Goal: Task Accomplishment & Management: Manage account settings

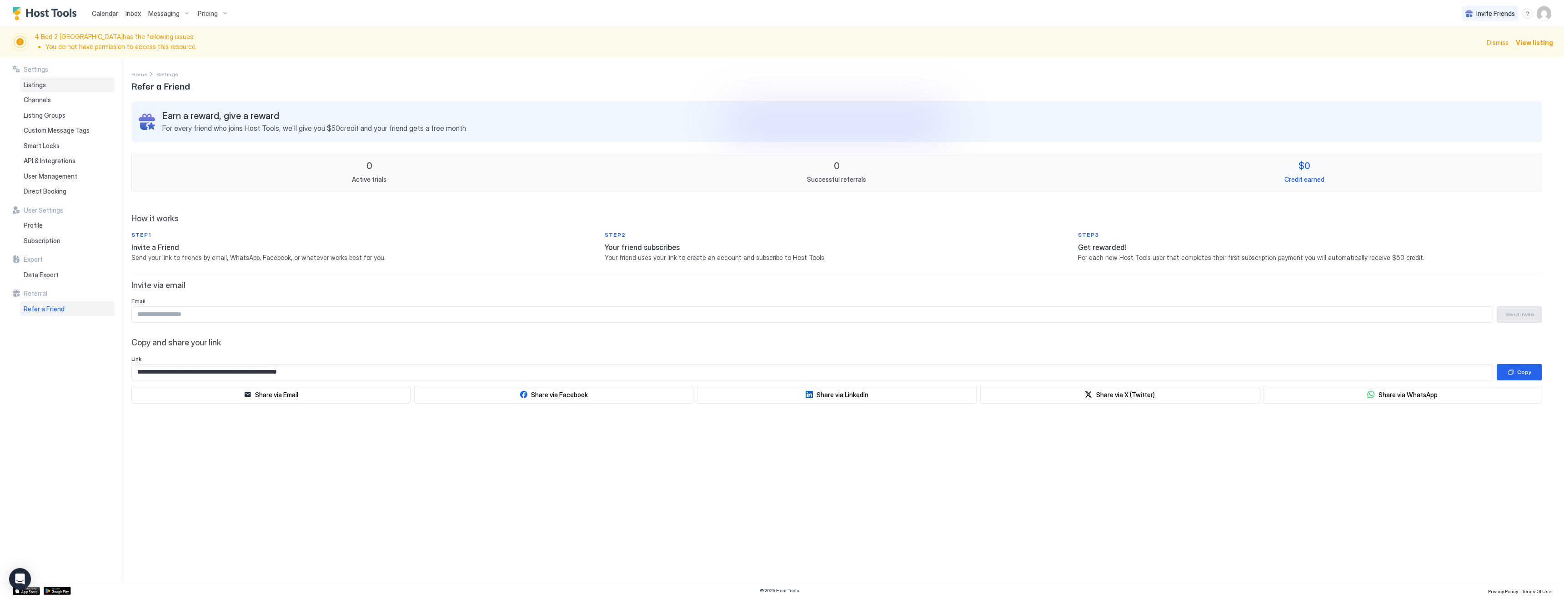
click at [41, 81] on span "Listings" at bounding box center [35, 85] width 22 height 8
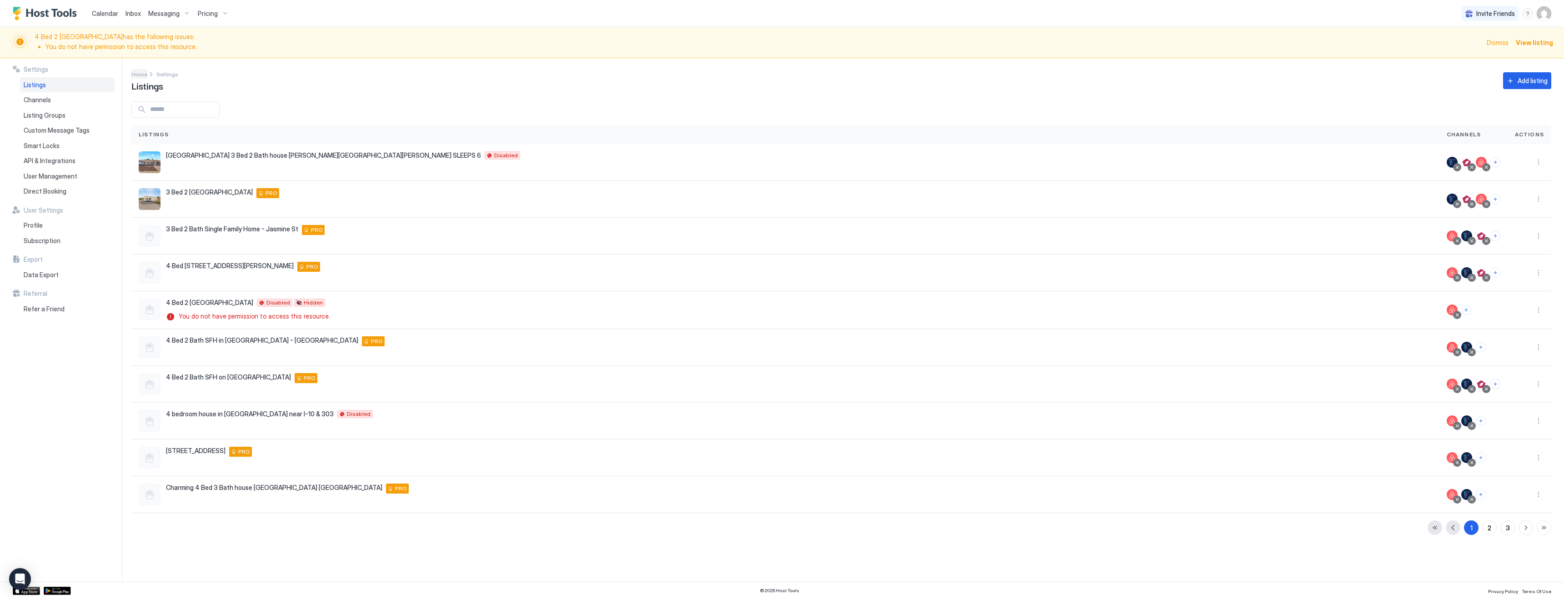
click at [137, 75] on span "Home" at bounding box center [139, 74] width 16 height 7
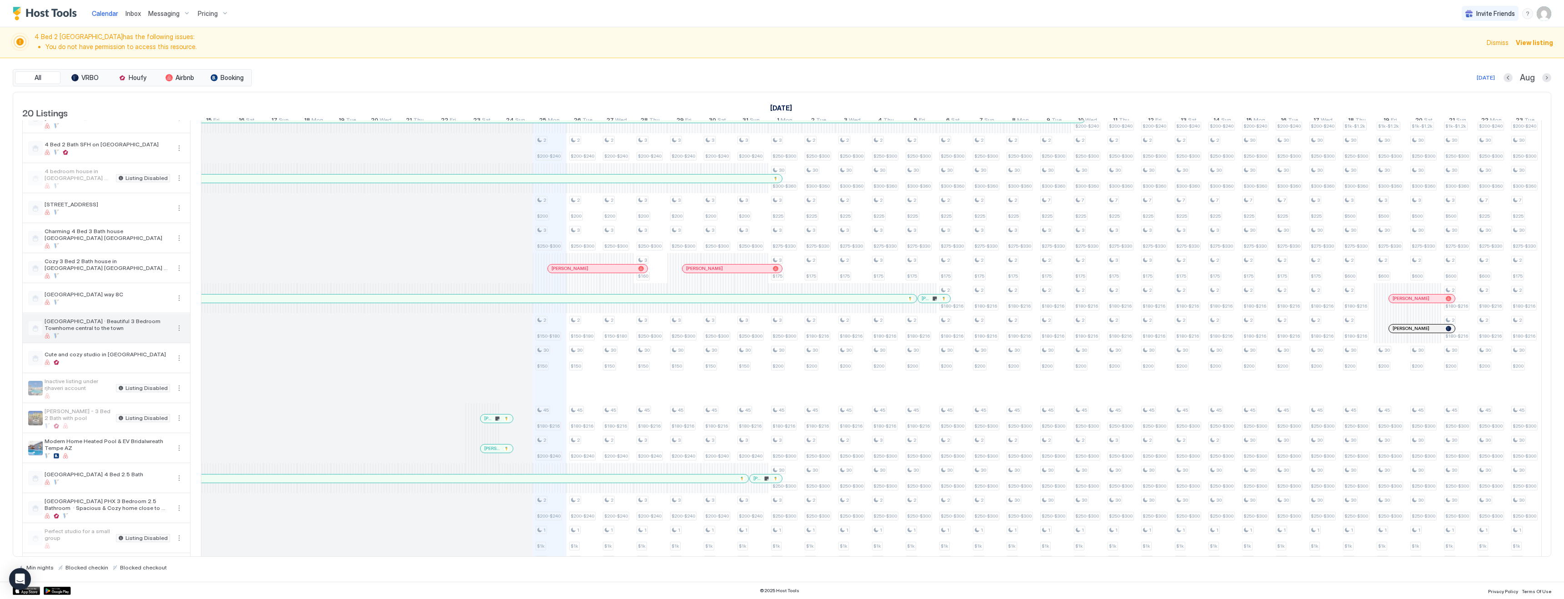
scroll to position [172, 0]
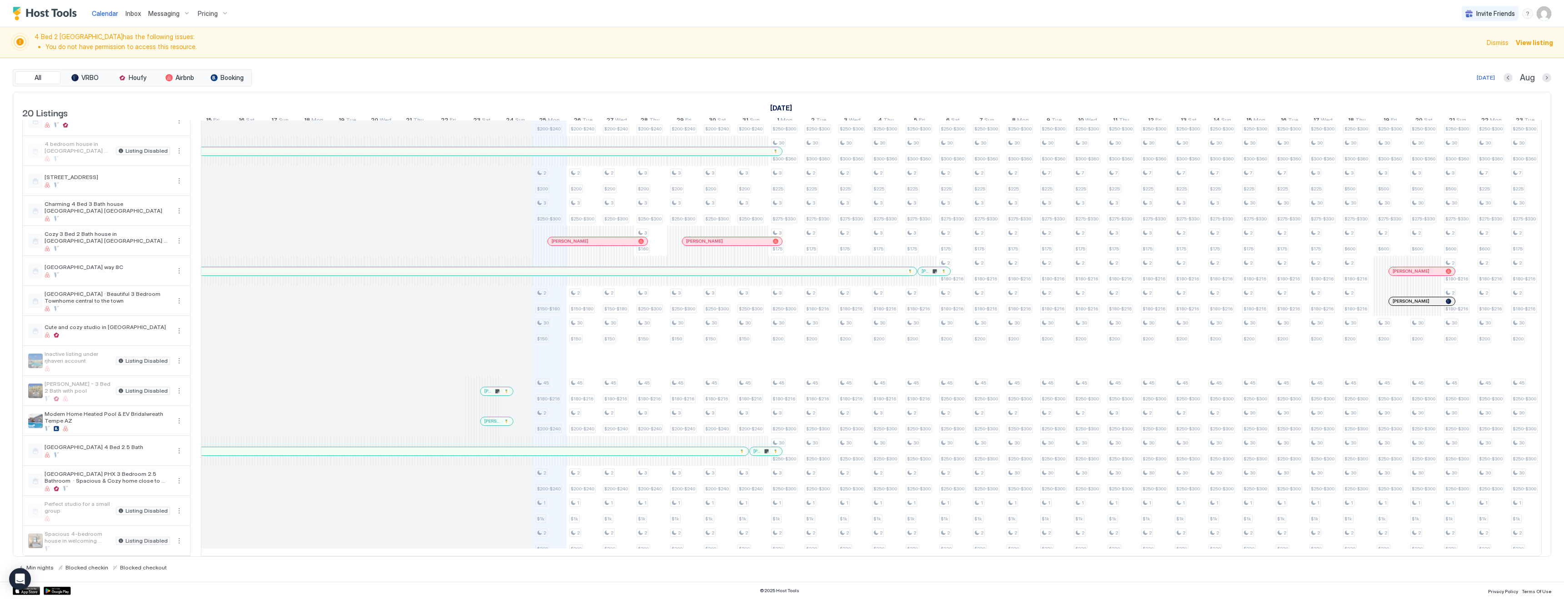
click at [1544, 17] on img "User profile" at bounding box center [1544, 13] width 15 height 15
click at [1477, 48] on div "Settings" at bounding box center [1492, 51] width 115 height 16
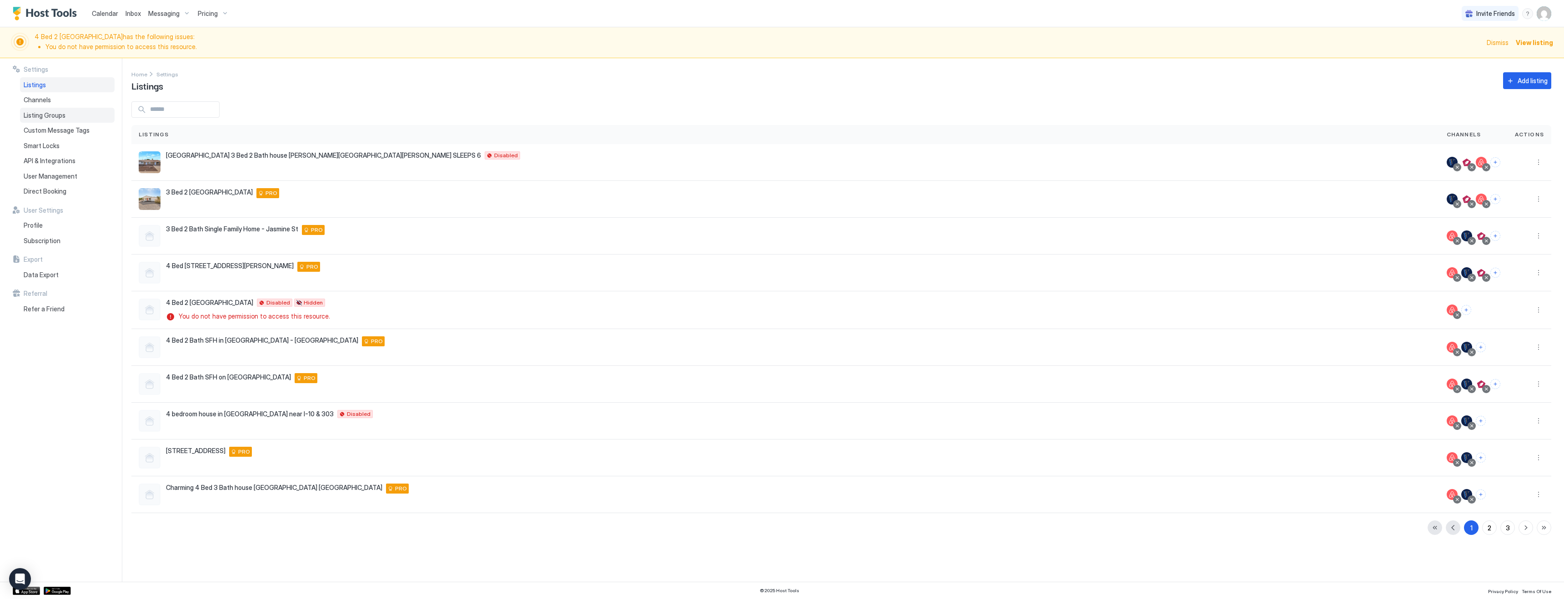
click at [42, 115] on span "Listing Groups" at bounding box center [45, 115] width 42 height 8
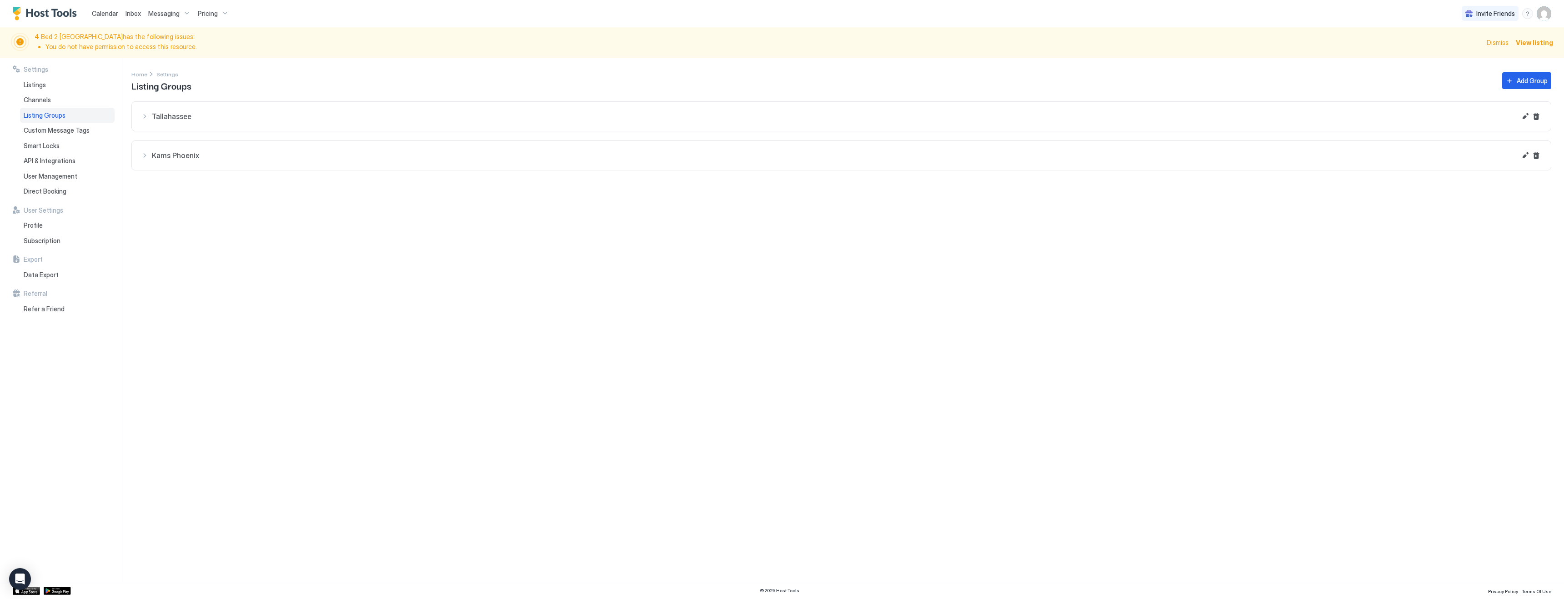
click at [145, 115] on div "Tallahassee" at bounding box center [828, 116] width 1375 height 11
click at [1526, 117] on button "Edit" at bounding box center [1525, 116] width 11 height 11
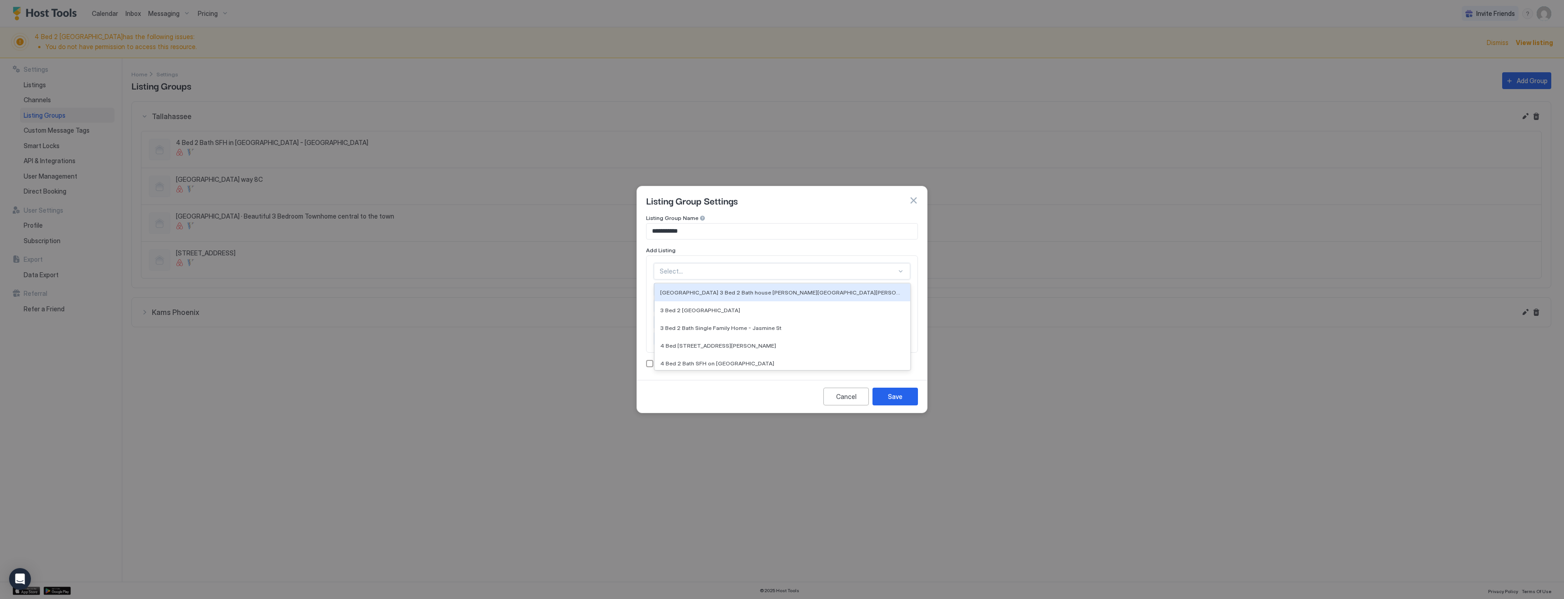
click at [686, 271] on div at bounding box center [778, 271] width 237 height 8
type input "***"
click at [693, 294] on span "Cozy 3 Bed 2 Bath house in [GEOGRAPHIC_DATA] [GEOGRAPHIC_DATA] 6 [PERSON_NAME]" at bounding box center [781, 292] width 243 height 7
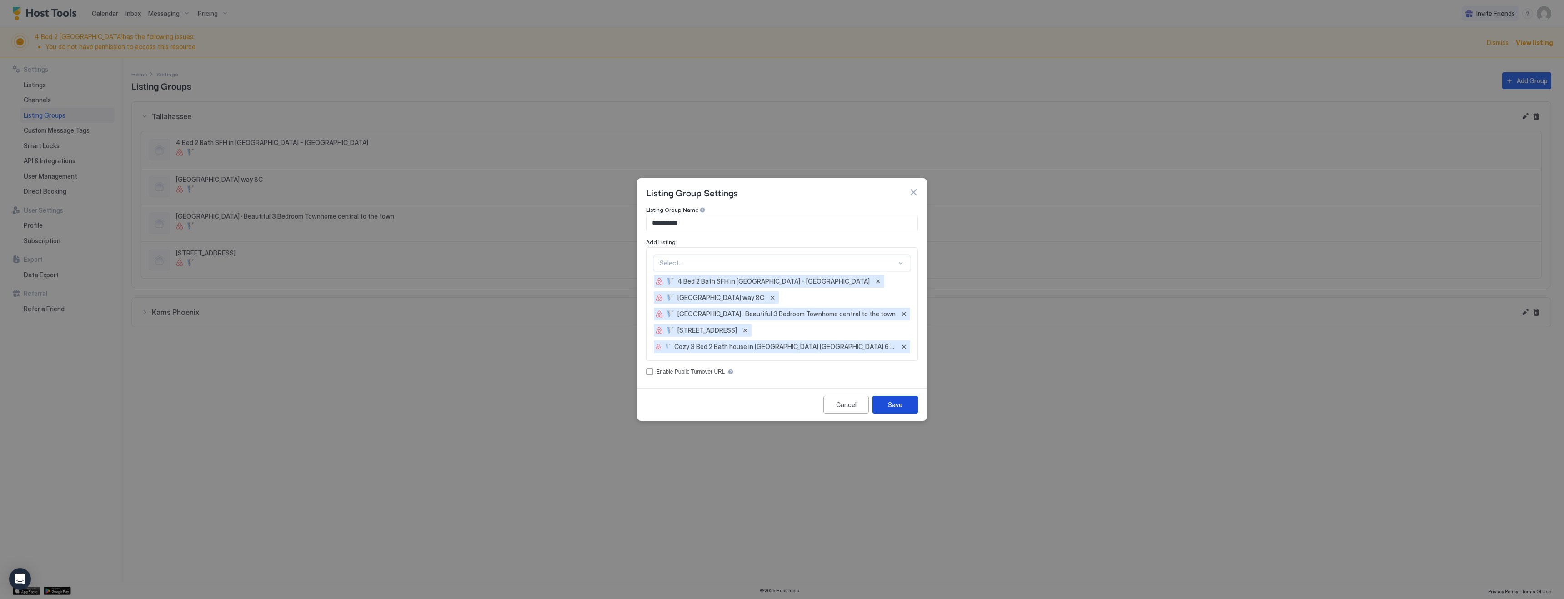
click at [904, 407] on button "Save" at bounding box center [894, 405] width 45 height 18
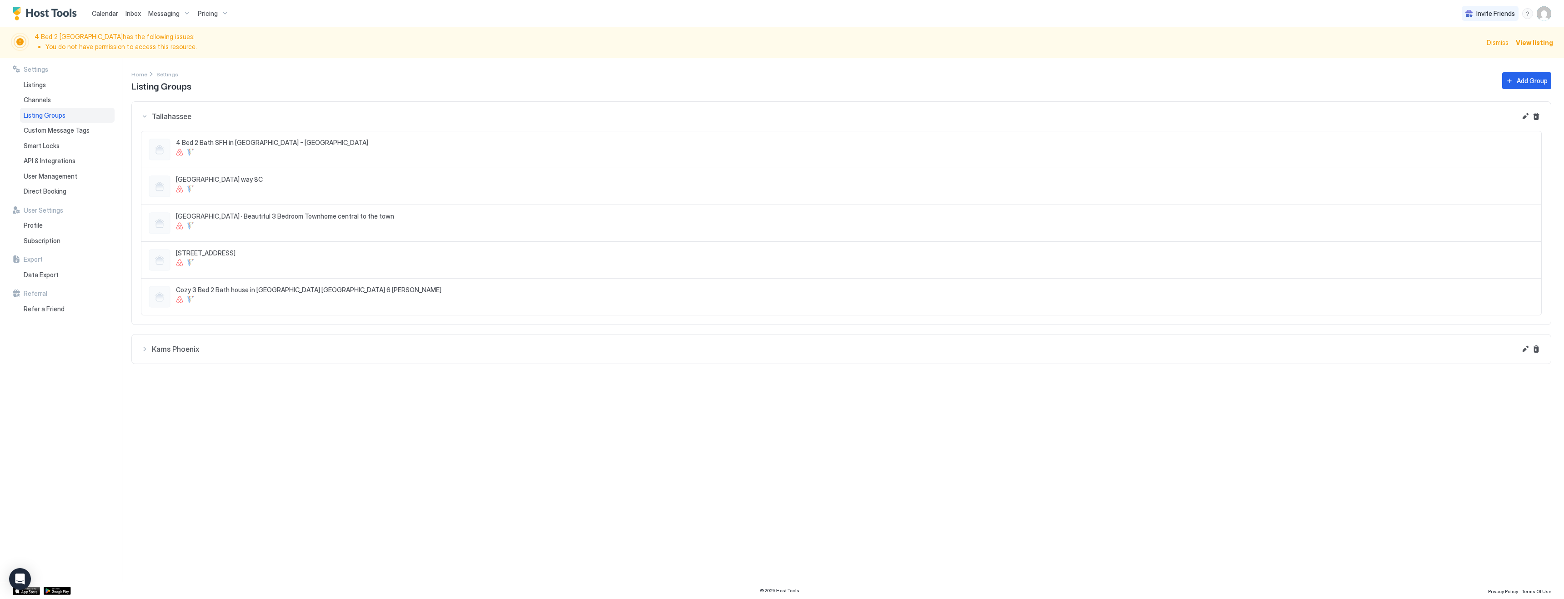
click at [146, 122] on div "Kams Phoenix" at bounding box center [828, 116] width 1375 height 11
